Goal: Task Accomplishment & Management: Complete application form

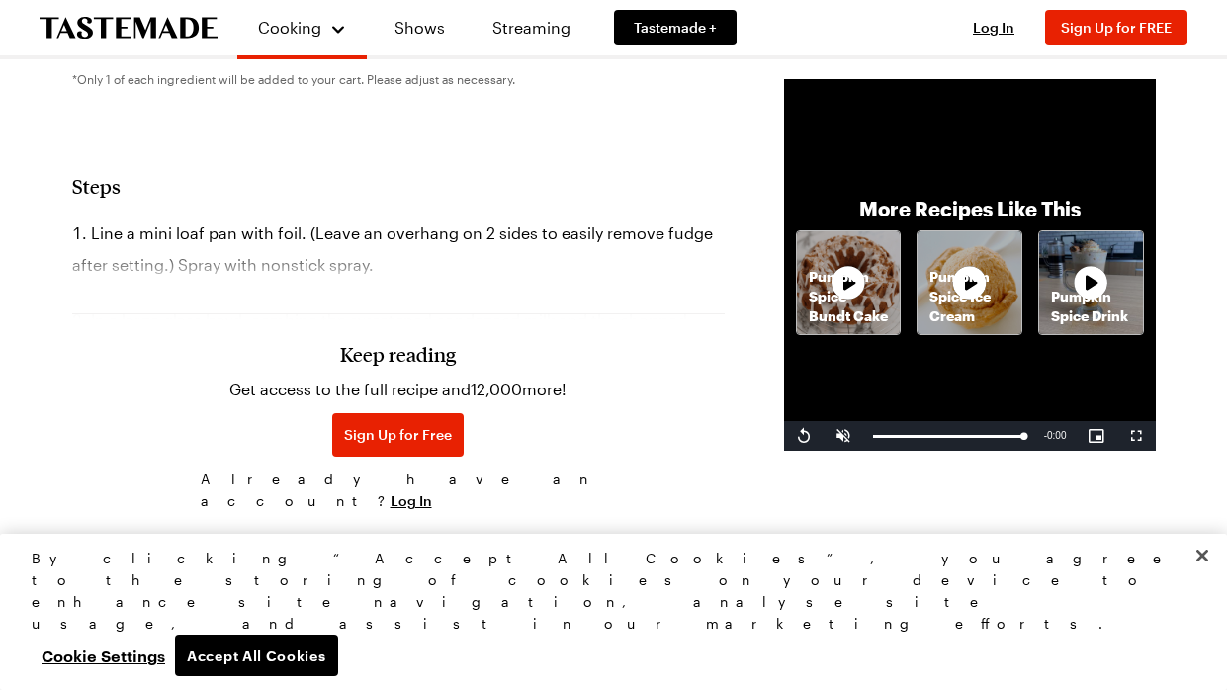
scroll to position [781, 0]
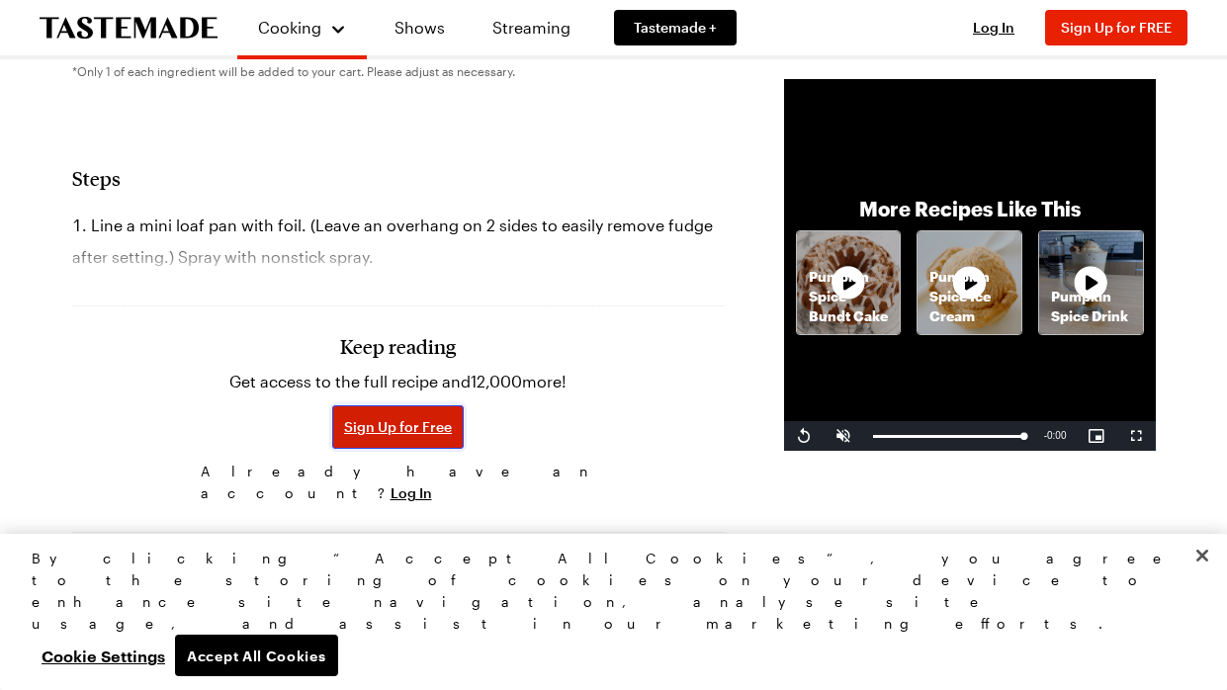
click at [378, 426] on span "Sign Up for Free" at bounding box center [398, 427] width 108 height 20
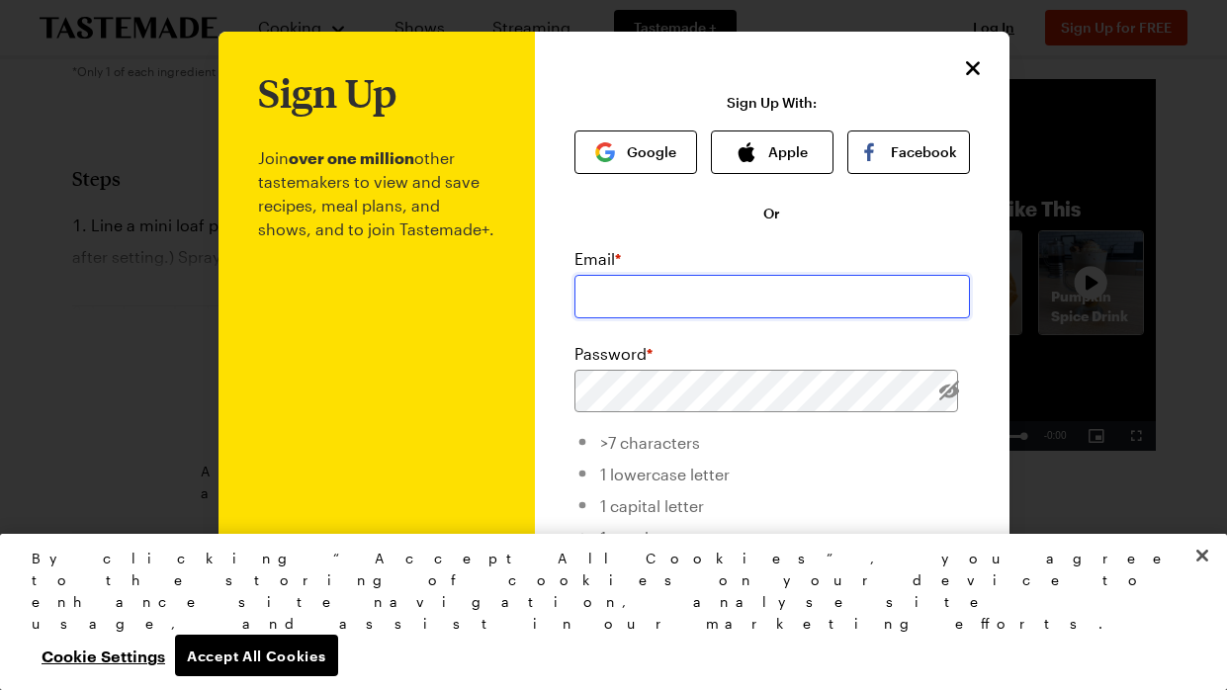
click at [683, 281] on input "email" at bounding box center [772, 297] width 396 height 44
type input "[EMAIL_ADDRESS][DOMAIN_NAME]"
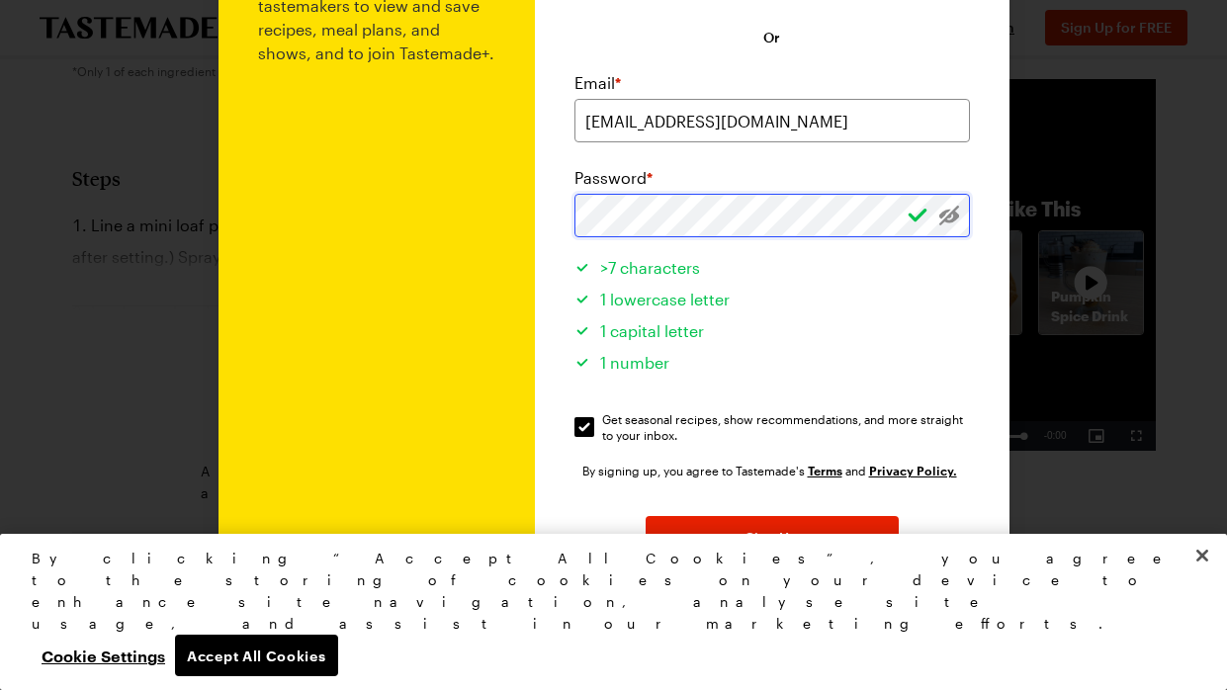
scroll to position [177, 0]
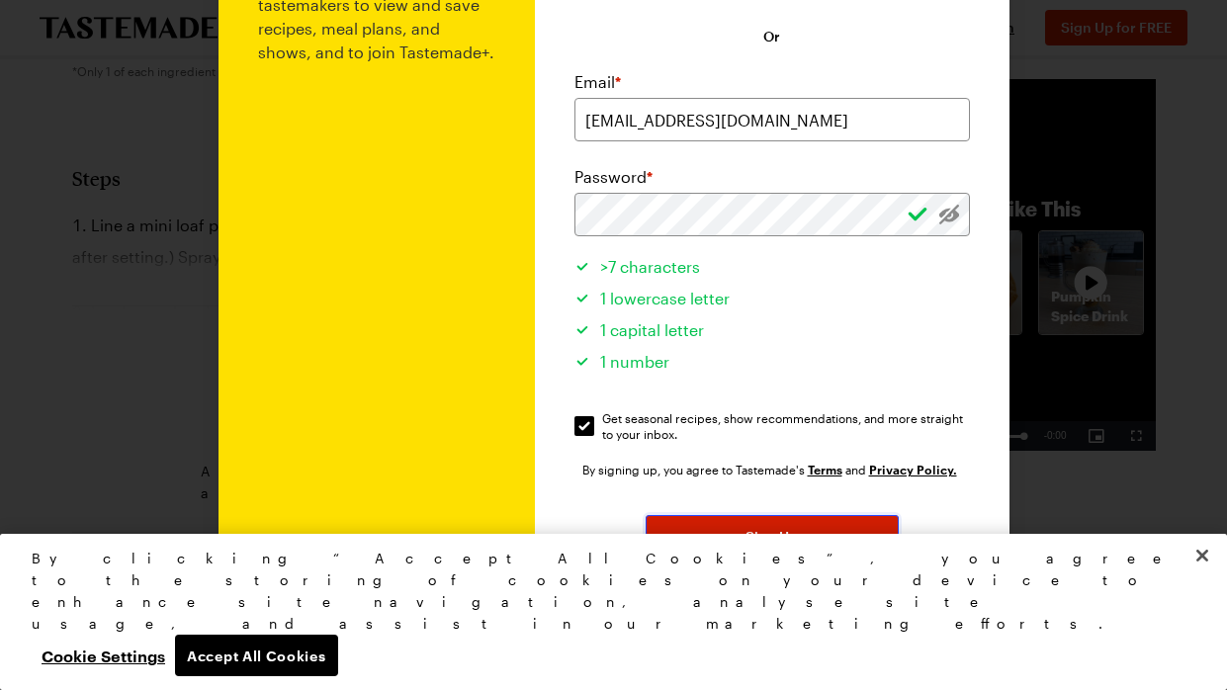
click at [787, 538] on span "Sign Up" at bounding box center [772, 537] width 52 height 20
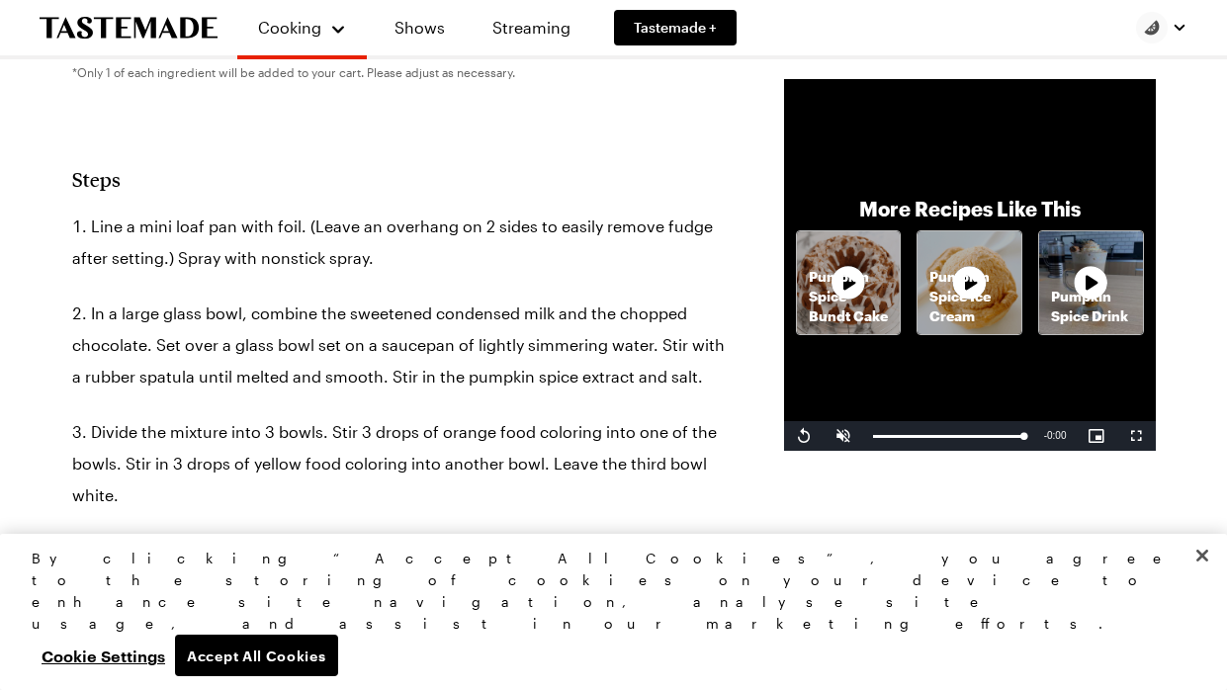
scroll to position [9, 0]
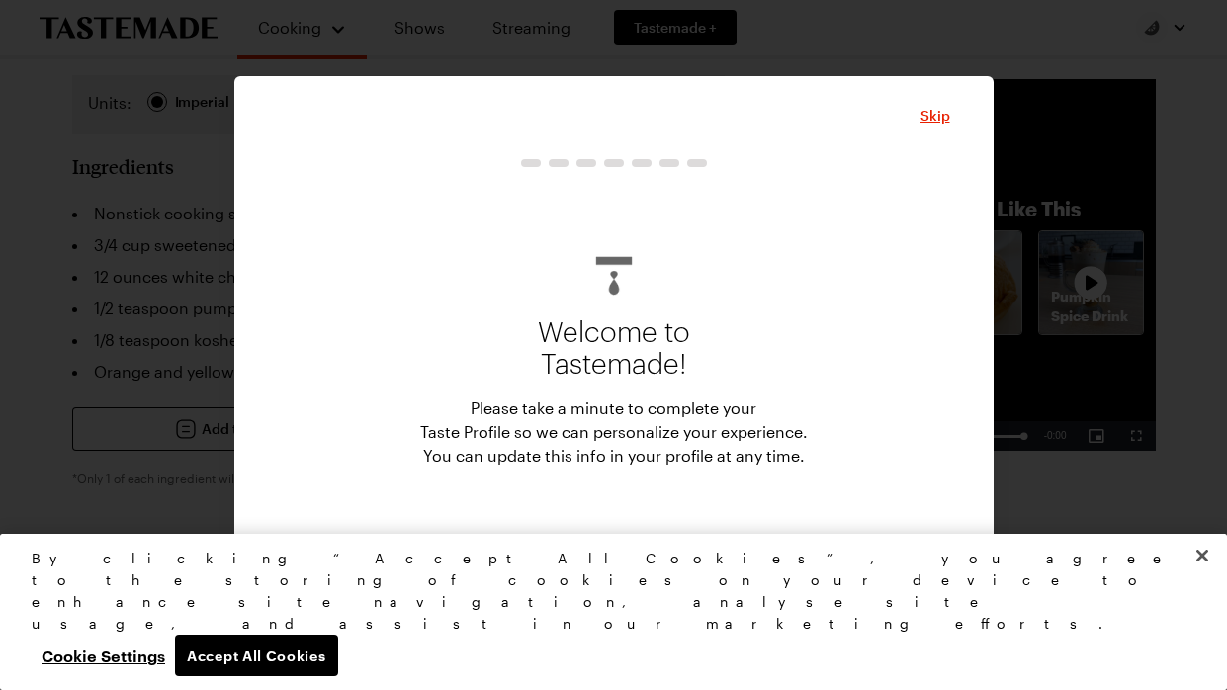
click at [648, 566] on button "Start" at bounding box center [614, 562] width 198 height 44
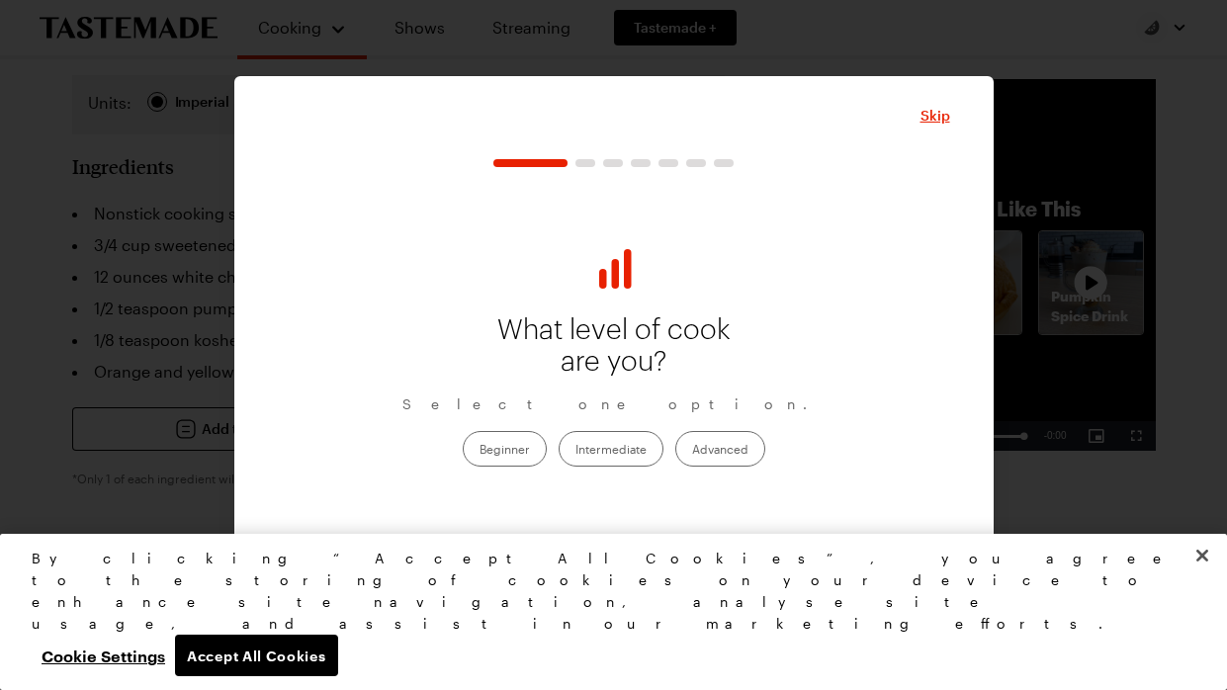
click at [614, 455] on label "Intermediate" at bounding box center [611, 449] width 105 height 36
click at [575, 451] on input "Intermediate" at bounding box center [575, 451] width 0 height 0
click at [624, 552] on span "Continue" at bounding box center [613, 562] width 61 height 20
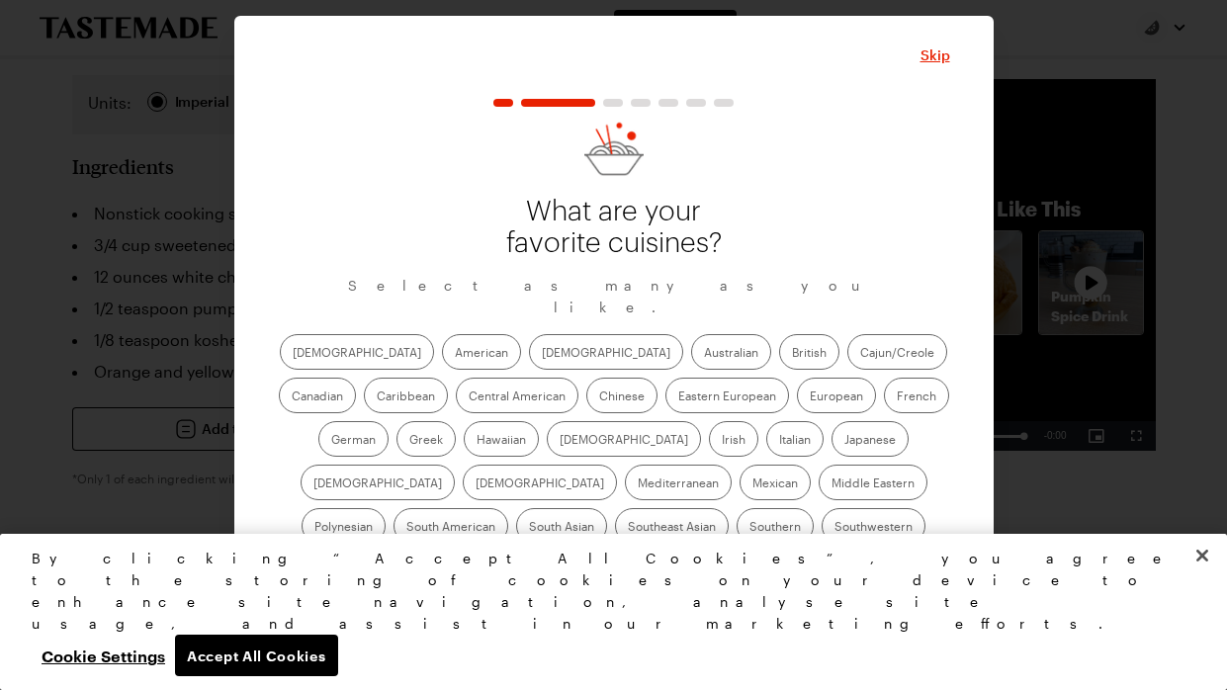
click at [745, 599] on button "Continue" at bounding box center [613, 621] width 331 height 44
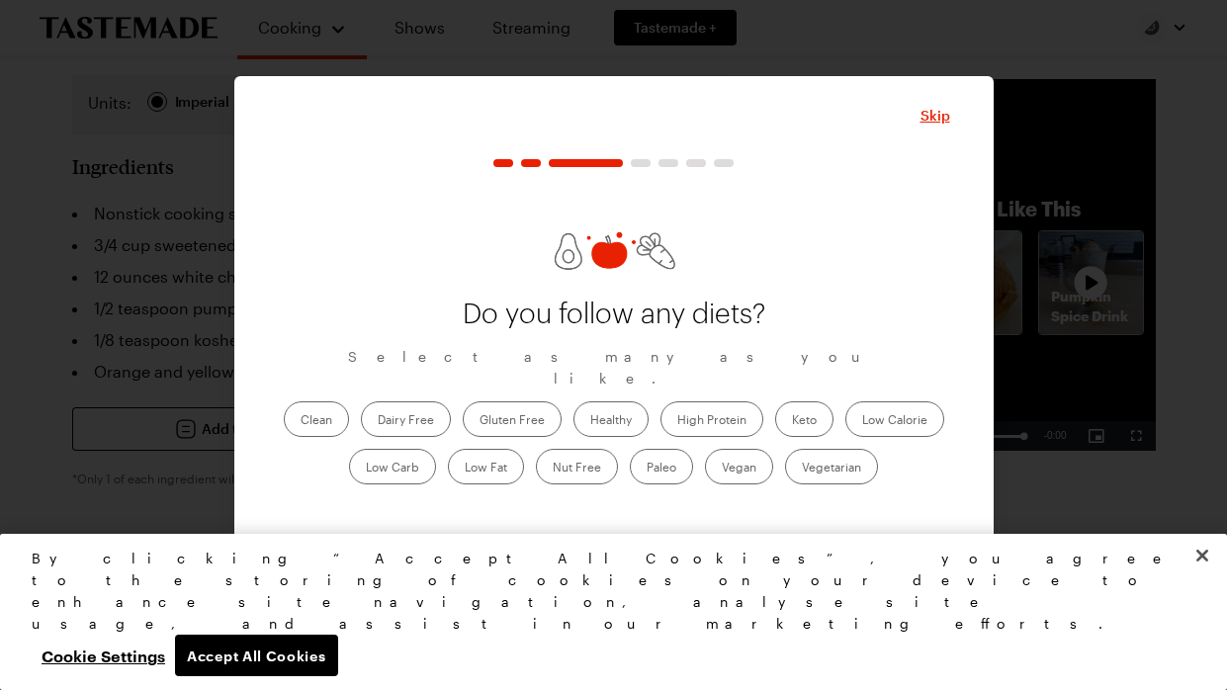
click at [611, 559] on span "Continue" at bounding box center [613, 562] width 61 height 20
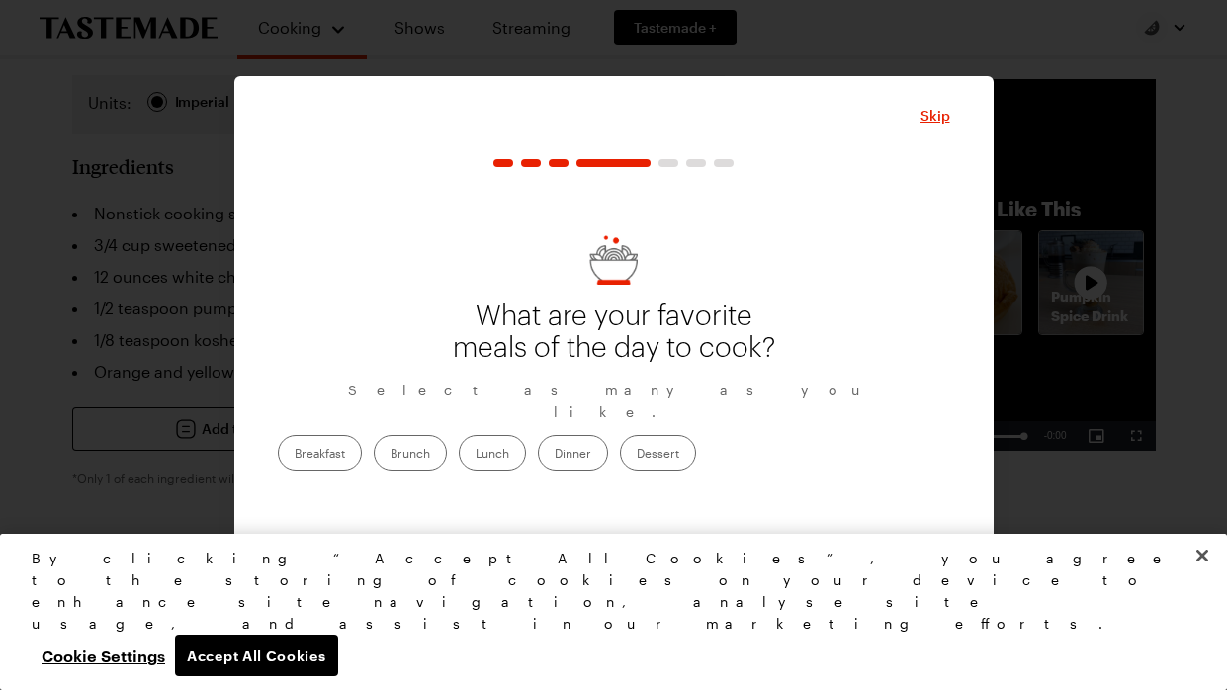
click at [696, 435] on label "Dessert" at bounding box center [658, 453] width 76 height 36
click at [637, 455] on input "Dessert" at bounding box center [637, 455] width 0 height 0
click at [608, 436] on label "Dinner" at bounding box center [573, 453] width 70 height 36
click at [555, 455] on input "Dinner" at bounding box center [555, 455] width 0 height 0
click at [642, 547] on button "Continue" at bounding box center [613, 562] width 331 height 44
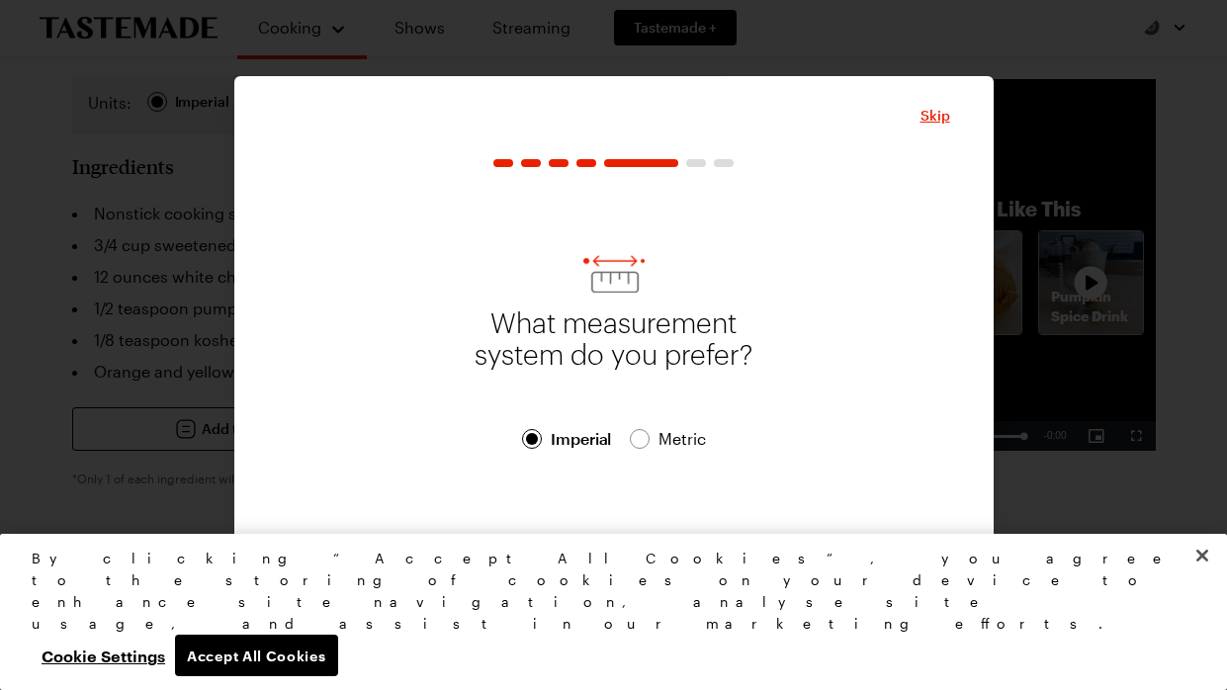
click at [620, 560] on span "Continue" at bounding box center [613, 562] width 61 height 20
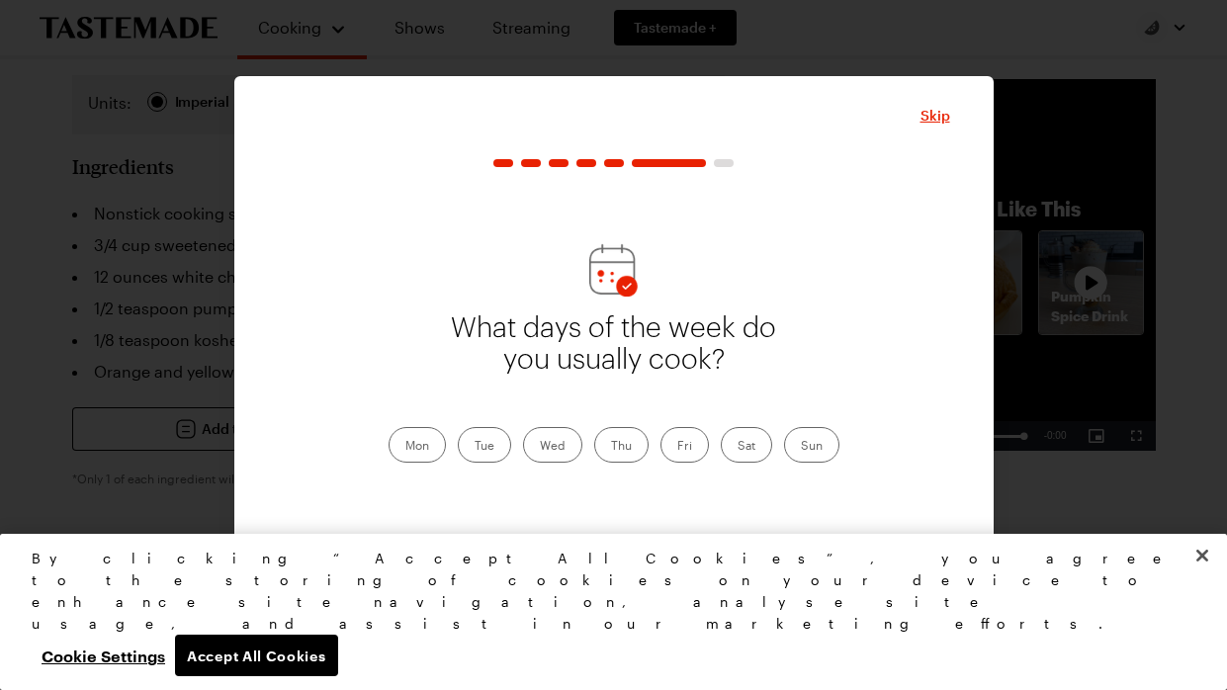
click at [432, 443] on label "Mon" at bounding box center [417, 445] width 57 height 36
click at [405, 447] on input "Mon" at bounding box center [405, 447] width 0 height 0
click at [491, 453] on label "Tue" at bounding box center [484, 445] width 53 height 36
click at [475, 447] on input "Tue" at bounding box center [475, 447] width 0 height 0
click at [543, 446] on label "Wed" at bounding box center [552, 445] width 59 height 36
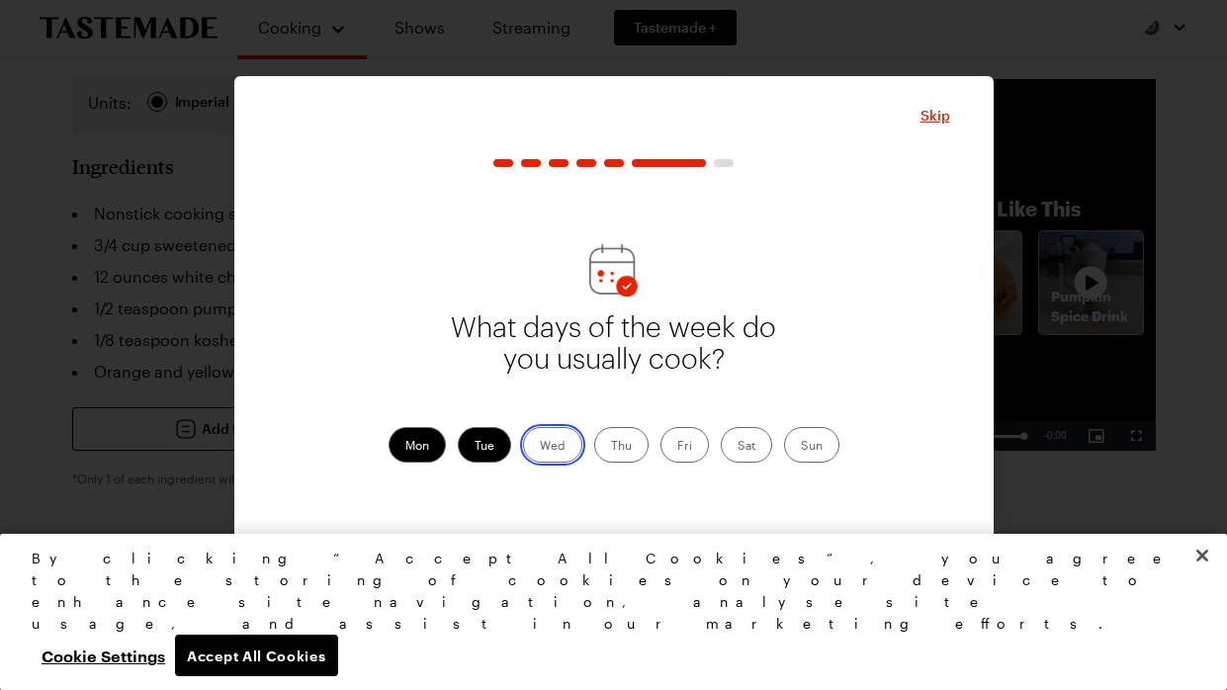
click at [540, 447] on input "Wed" at bounding box center [540, 447] width 0 height 0
click at [643, 440] on label "Thu" at bounding box center [621, 445] width 54 height 36
click at [611, 447] on input "Thu" at bounding box center [611, 447] width 0 height 0
click at [671, 444] on label "Fri" at bounding box center [685, 445] width 48 height 36
click at [677, 447] on input "Fri" at bounding box center [677, 447] width 0 height 0
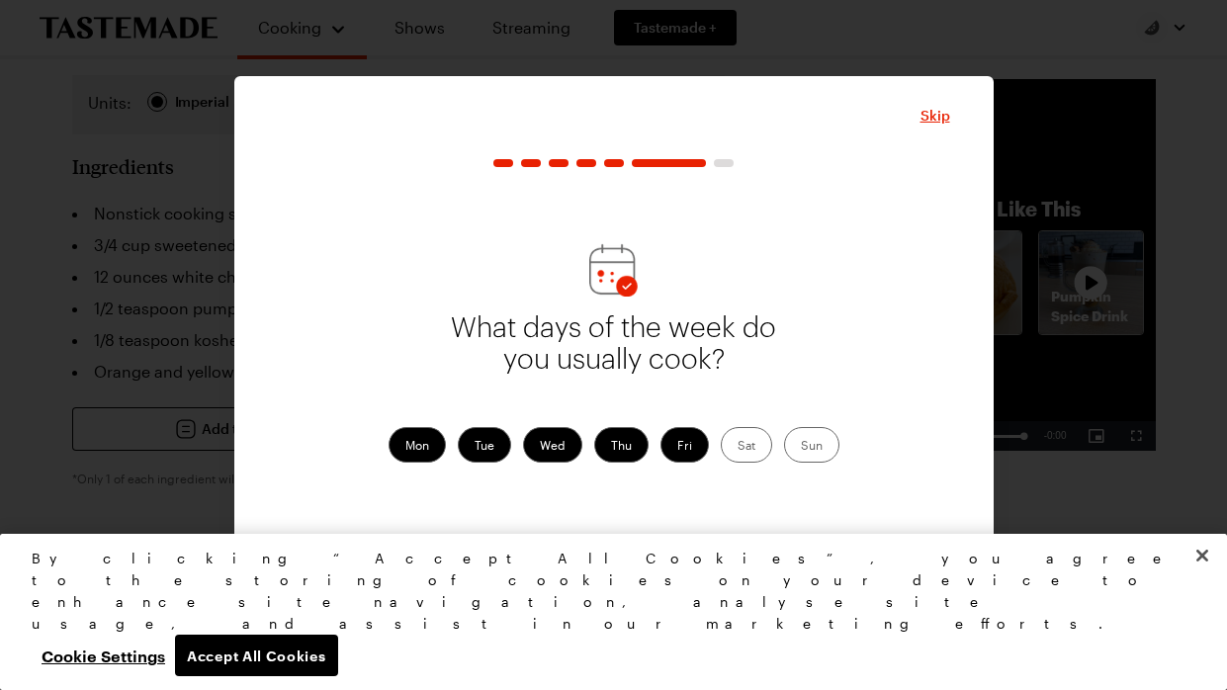
click at [684, 553] on button "Continue" at bounding box center [613, 562] width 331 height 44
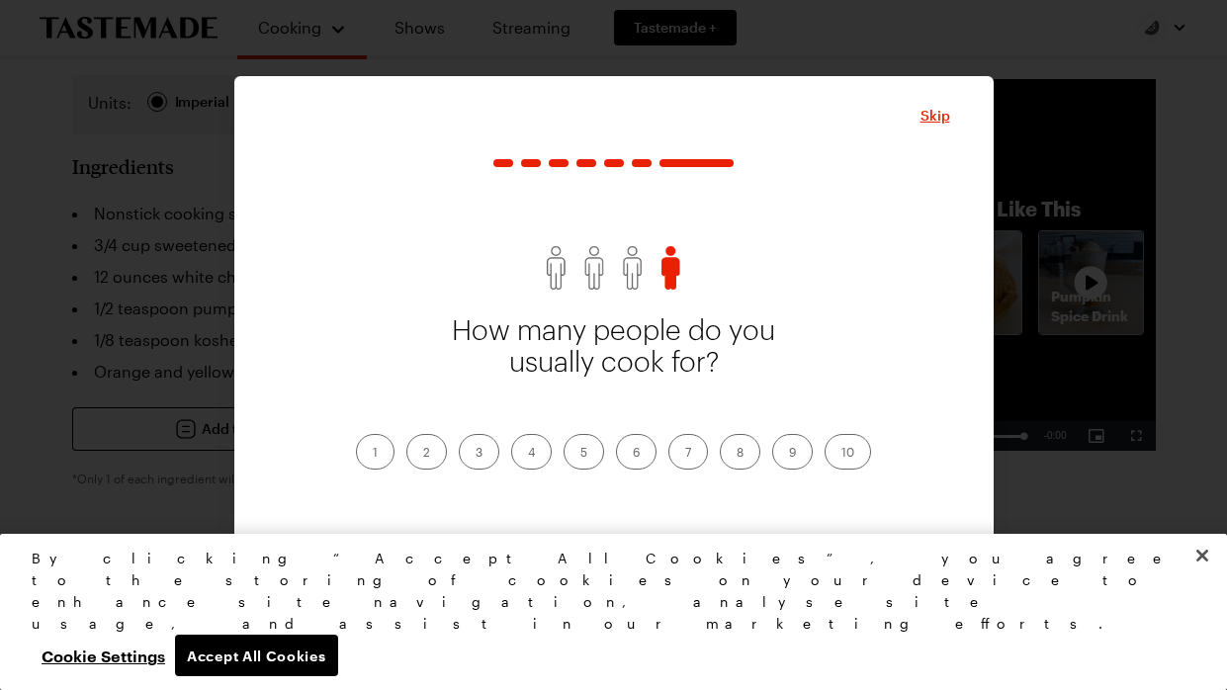
click at [492, 443] on label "3" at bounding box center [479, 452] width 41 height 36
click at [476, 454] on input "3" at bounding box center [476, 454] width 0 height 0
click at [623, 544] on button "Continue" at bounding box center [613, 562] width 331 height 44
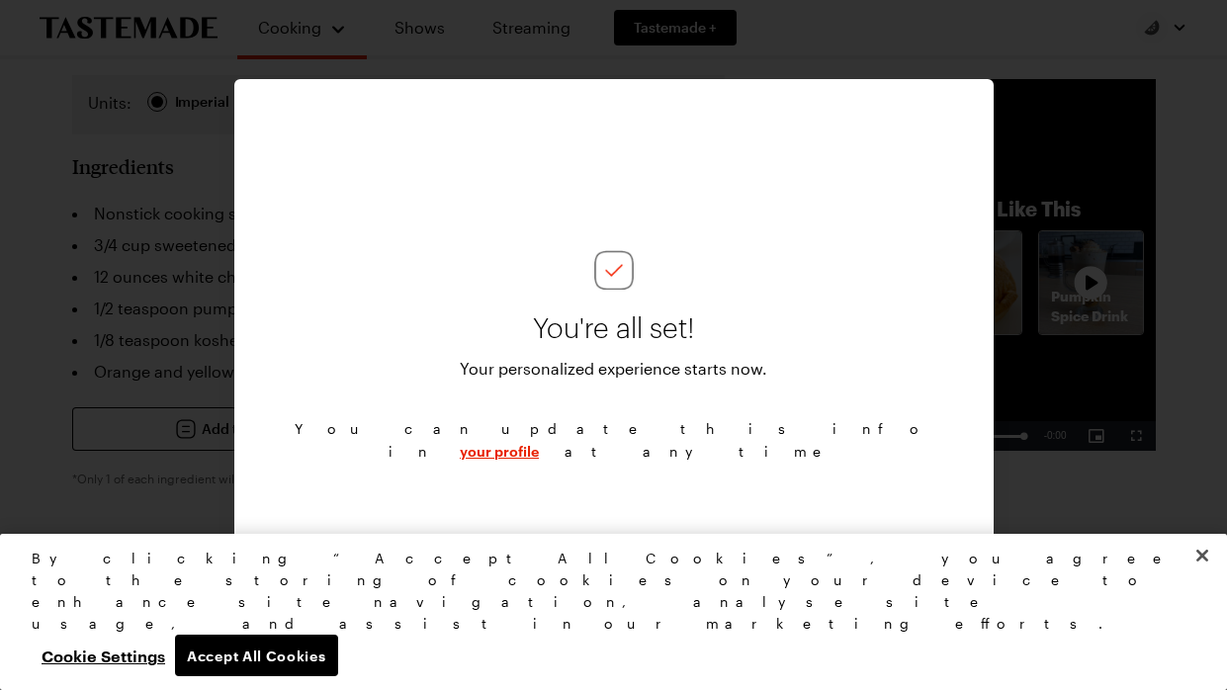
click at [625, 563] on span "Continue" at bounding box center [613, 559] width 61 height 20
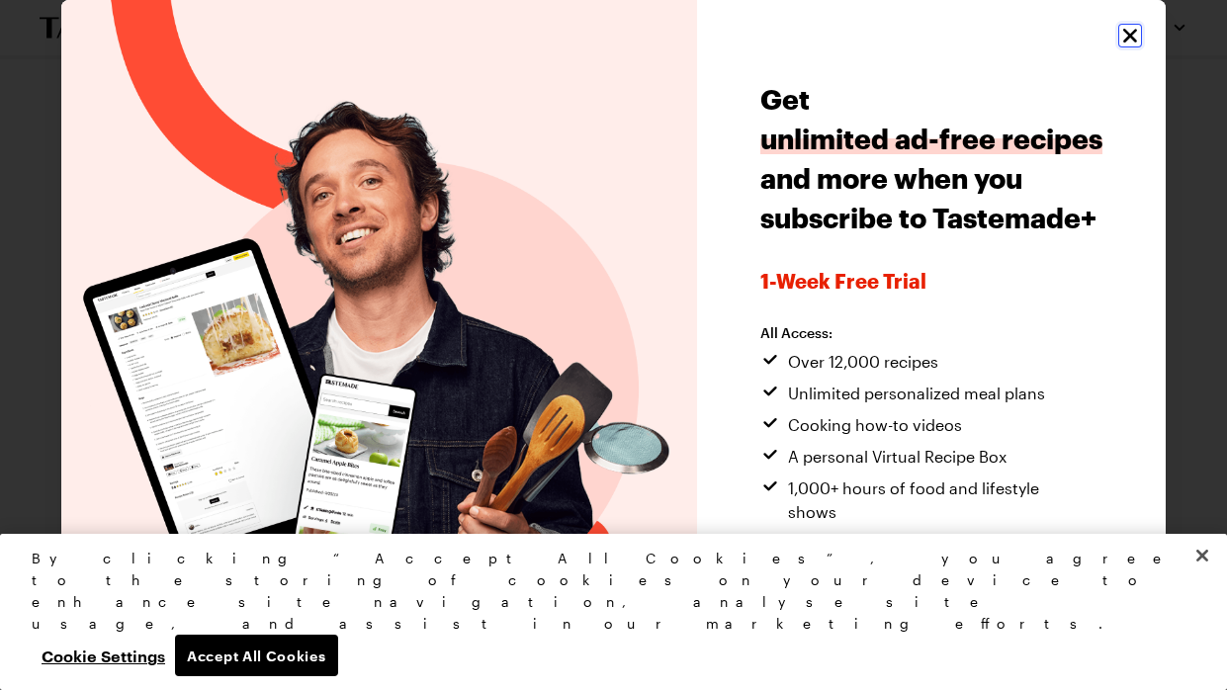
click at [1131, 28] on icon "Close" at bounding box center [1130, 36] width 24 height 24
type textarea "x"
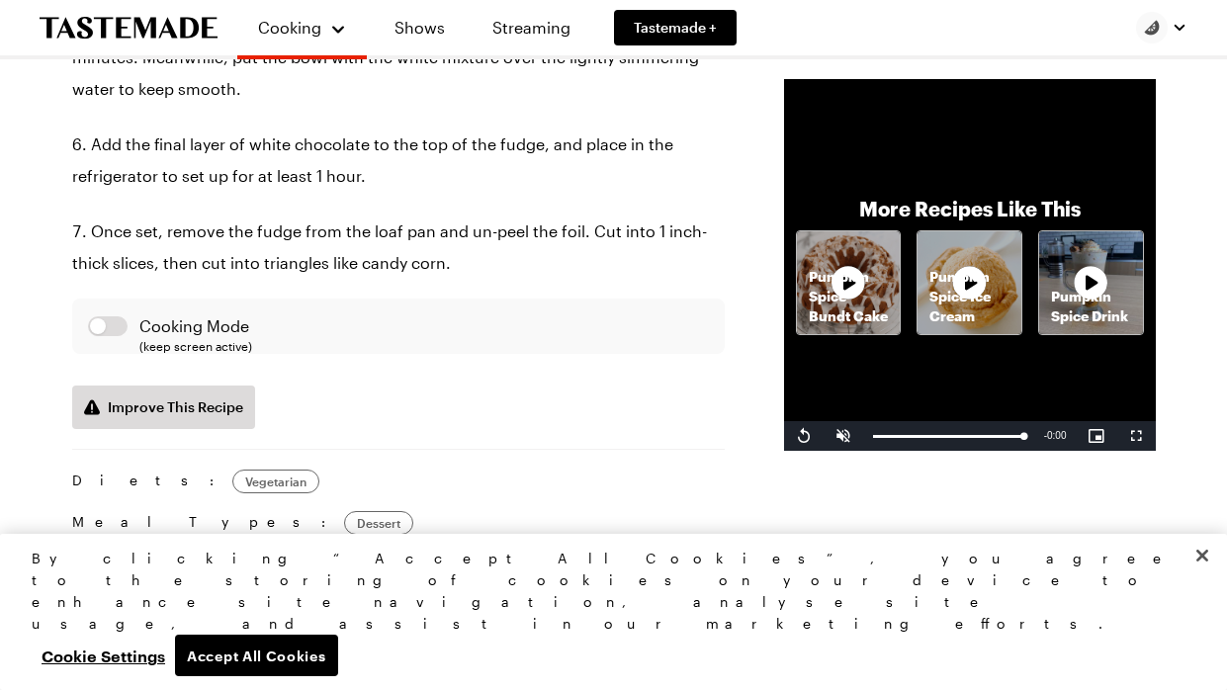
scroll to position [1427, 0]
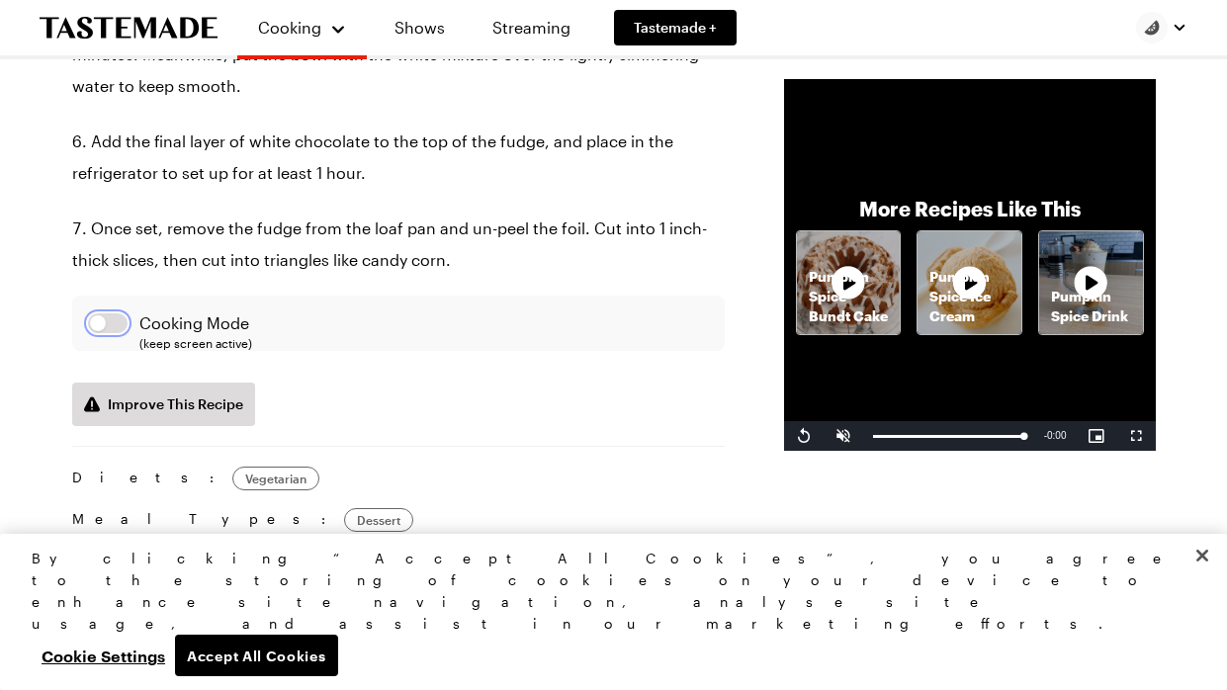
click at [99, 333] on button "button" at bounding box center [108, 323] width 40 height 20
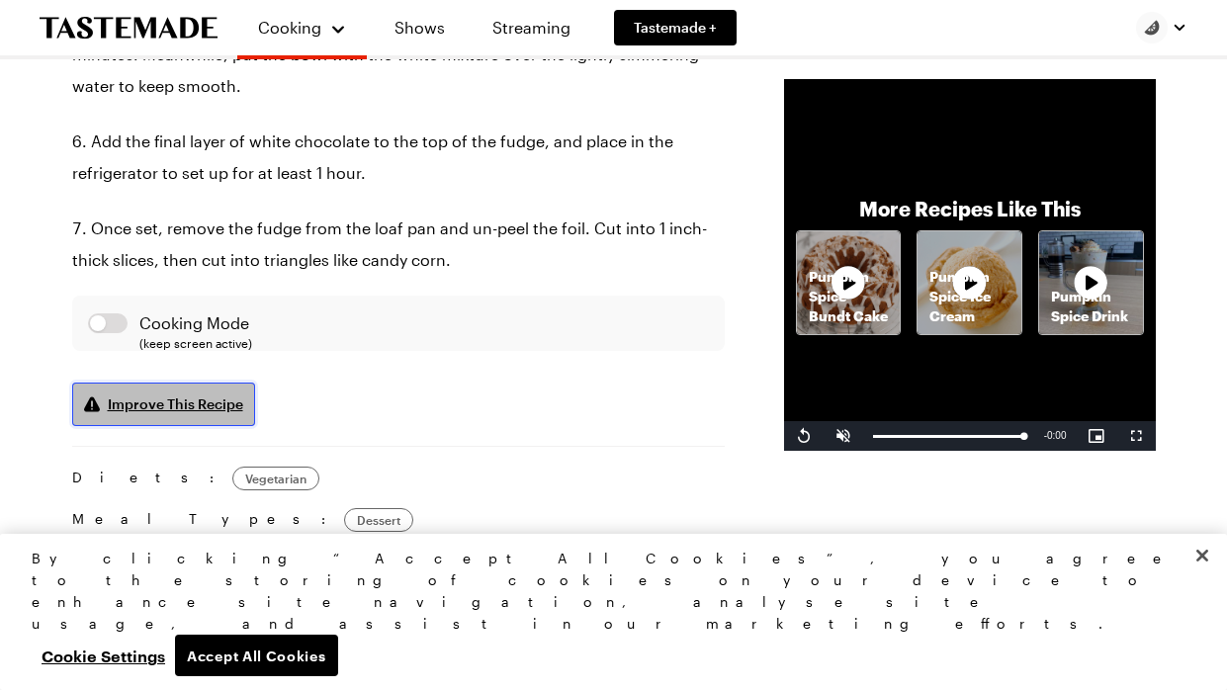
click at [188, 414] on span "Improve This Recipe" at bounding box center [175, 405] width 135 height 20
